Goal: Information Seeking & Learning: Learn about a topic

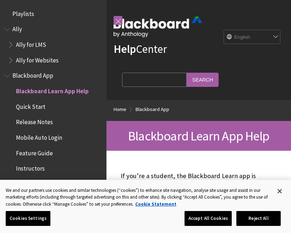
scroll to position [73, 0]
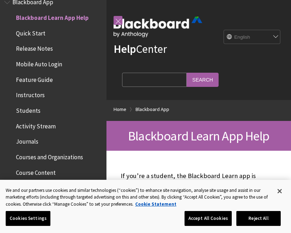
select select "/ar-sa/Blackboard_App"
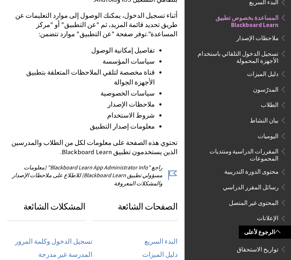
scroll to position [212, 0]
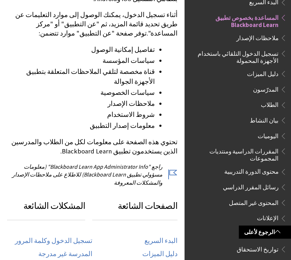
click at [268, 102] on span "الطلاب" at bounding box center [270, 104] width 18 height 10
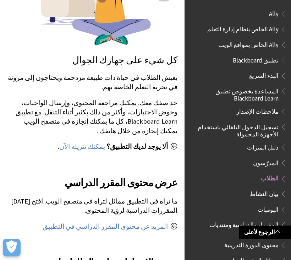
click at [267, 55] on span "تطبيق Blackboard" at bounding box center [256, 59] width 46 height 10
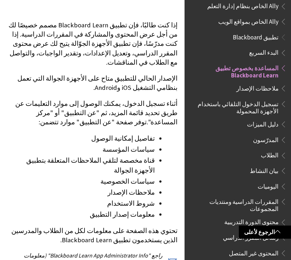
scroll to position [17, 0]
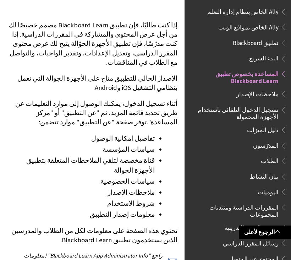
click at [274, 44] on span "تطبيق Blackboard" at bounding box center [256, 42] width 46 height 10
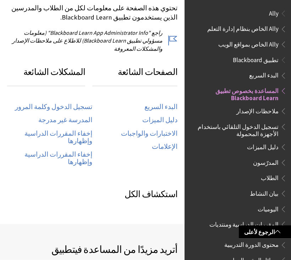
scroll to position [345, 0]
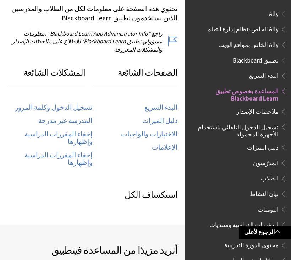
click at [286, 260] on ul "البدء السريع المساعدة بخصوص تطبيق Blackboard Learn ملاحظات الإصدار تسجيل الدخول…" at bounding box center [238, 261] width 98 height 383
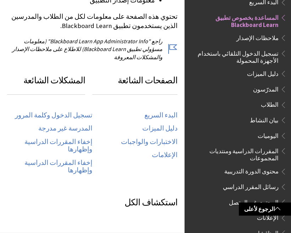
scroll to position [314, 0]
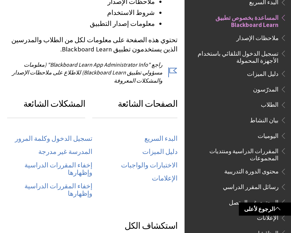
click at [83, 135] on link "تسجيل الدخول وكلمة المرور" at bounding box center [53, 139] width 77 height 8
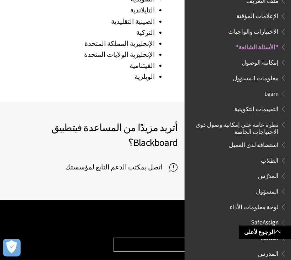
scroll to position [1180, 0]
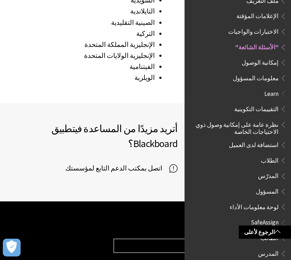
click at [168, 163] on span "اتصل بمكتب الدعم التابع لمؤسستك" at bounding box center [117, 168] width 104 height 11
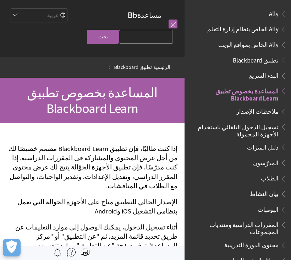
scroll to position [73, 0]
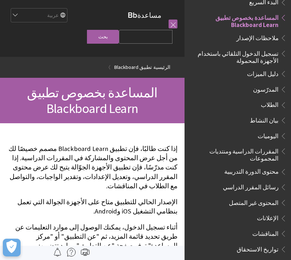
click at [272, 51] on span "تسجيل الدخول التلقائي باستخدام الأجهزة المحمولة" at bounding box center [236, 56] width 86 height 17
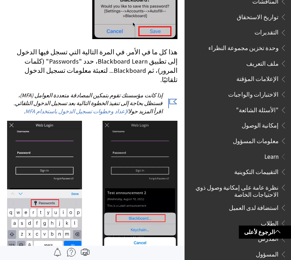
scroll to position [316, 0]
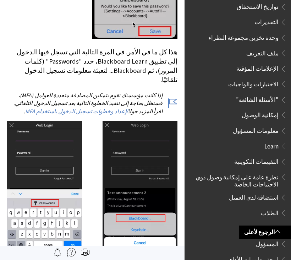
click at [278, 109] on span "إمكانية الوصول" at bounding box center [260, 114] width 37 height 10
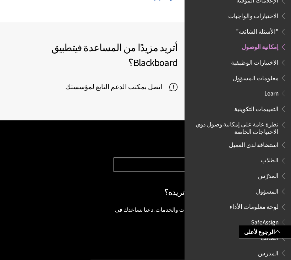
scroll to position [700, 0]
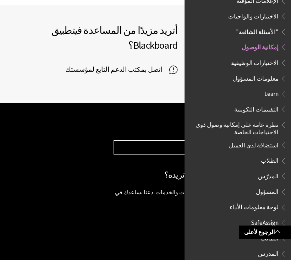
click at [271, 155] on span "الطلاب" at bounding box center [270, 160] width 18 height 10
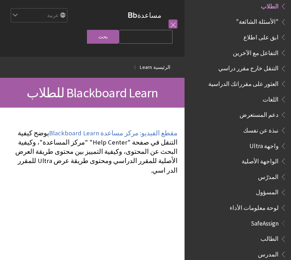
scroll to position [521, 0]
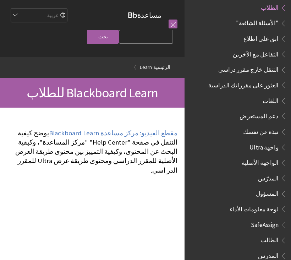
click at [282, 234] on span "Book outline for Blackboard SafeAssign" at bounding box center [282, 238] width 7 height 9
click at [271, 234] on span "الطالب" at bounding box center [270, 239] width 18 height 10
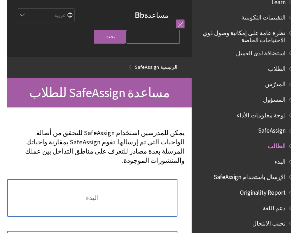
click at [161, 187] on link "البدء" at bounding box center [85, 198] width 170 height 38
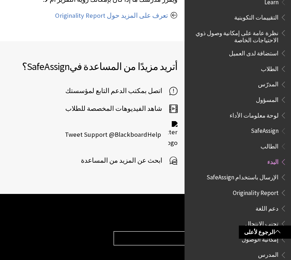
scroll to position [697, 0]
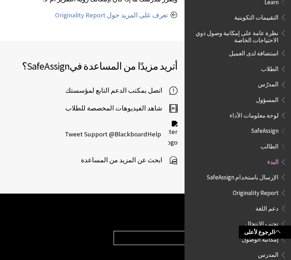
click at [169, 85] on span "اتصل بمكتب الدعم التابع لمؤسستك" at bounding box center [117, 90] width 104 height 11
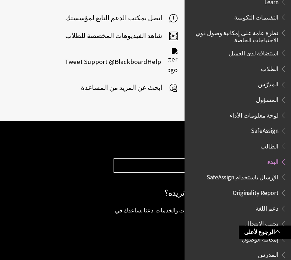
scroll to position [786, 0]
